Goal: Book appointment/travel/reservation

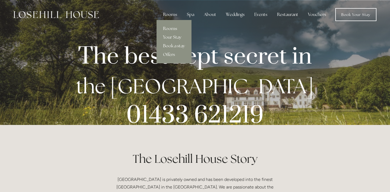
click at [169, 30] on link "Rooms" at bounding box center [173, 28] width 35 height 9
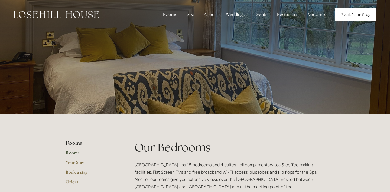
click at [346, 18] on link "Book Your Stay" at bounding box center [355, 14] width 41 height 13
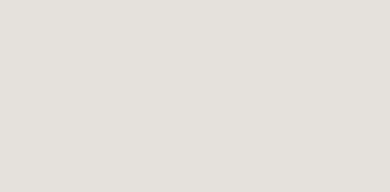
scroll to position [173, 0]
